Goal: Check status: Verify the current state of an ongoing process or item

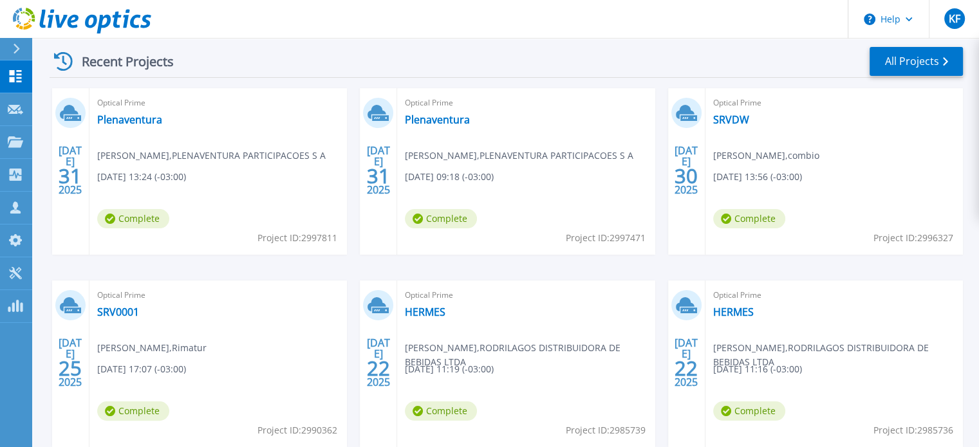
scroll to position [193, 0]
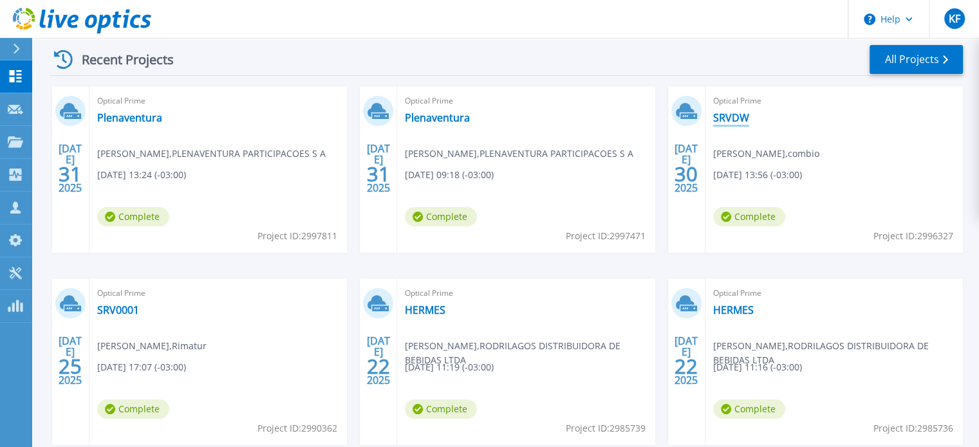
click at [732, 113] on link "SRVDW" at bounding box center [731, 117] width 36 height 13
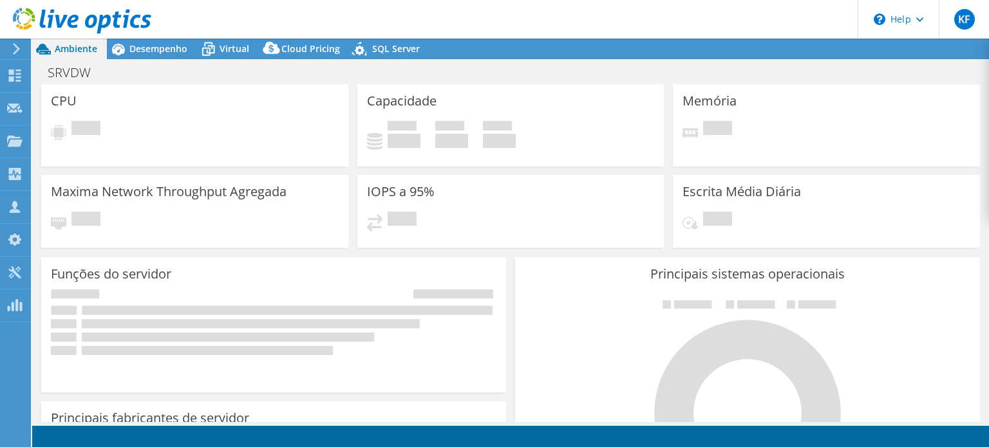
select select "USD"
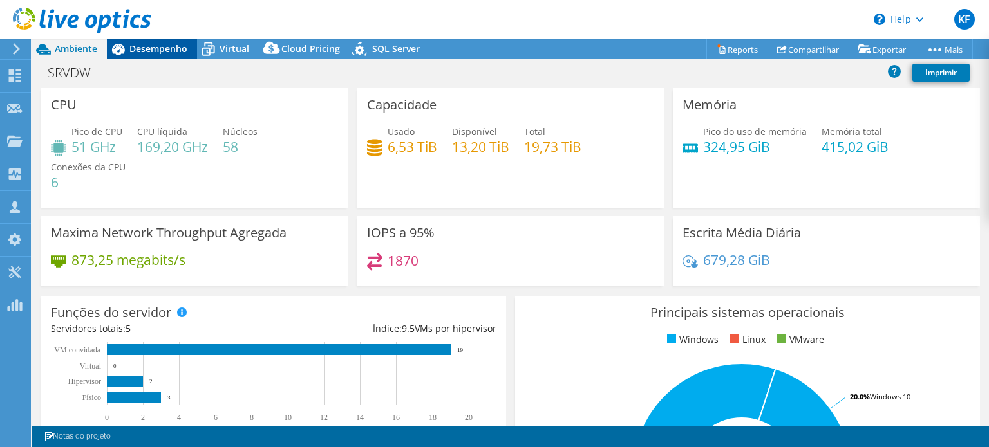
click at [131, 56] on div "Desempenho" at bounding box center [152, 49] width 90 height 21
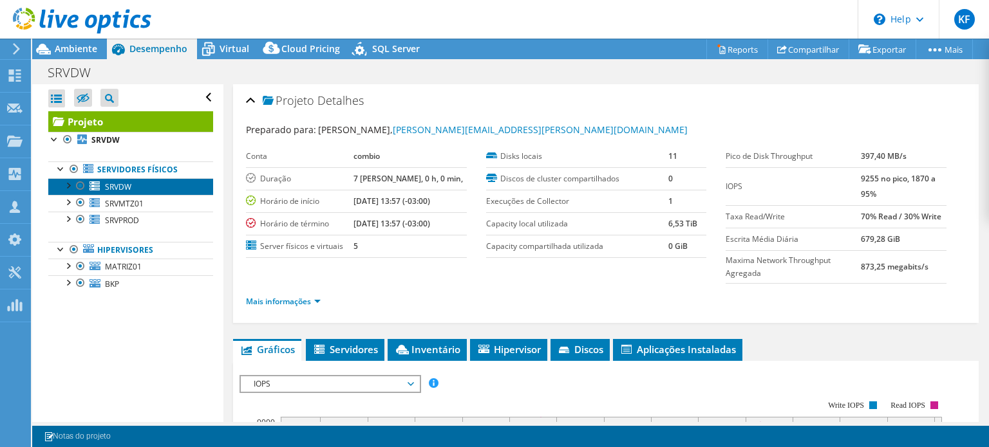
click at [156, 185] on link "SRVDW" at bounding box center [130, 186] width 165 height 17
